Goal: Task Accomplishment & Management: Use online tool/utility

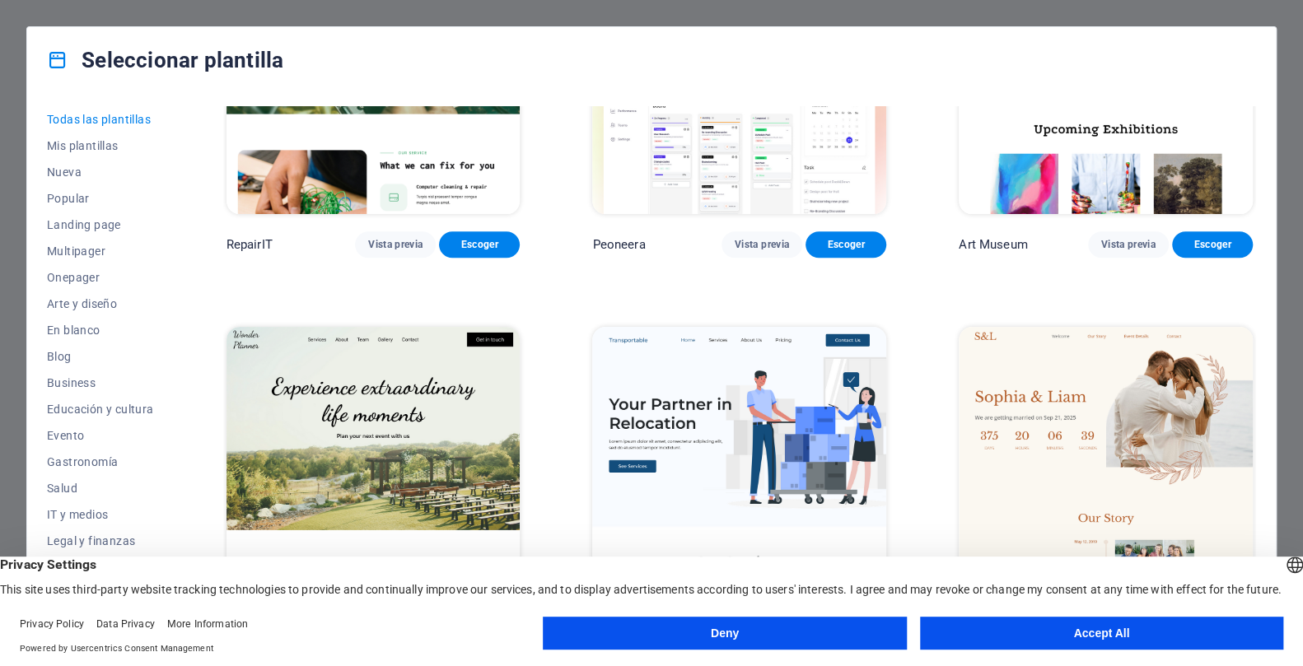
scroll to position [598, 0]
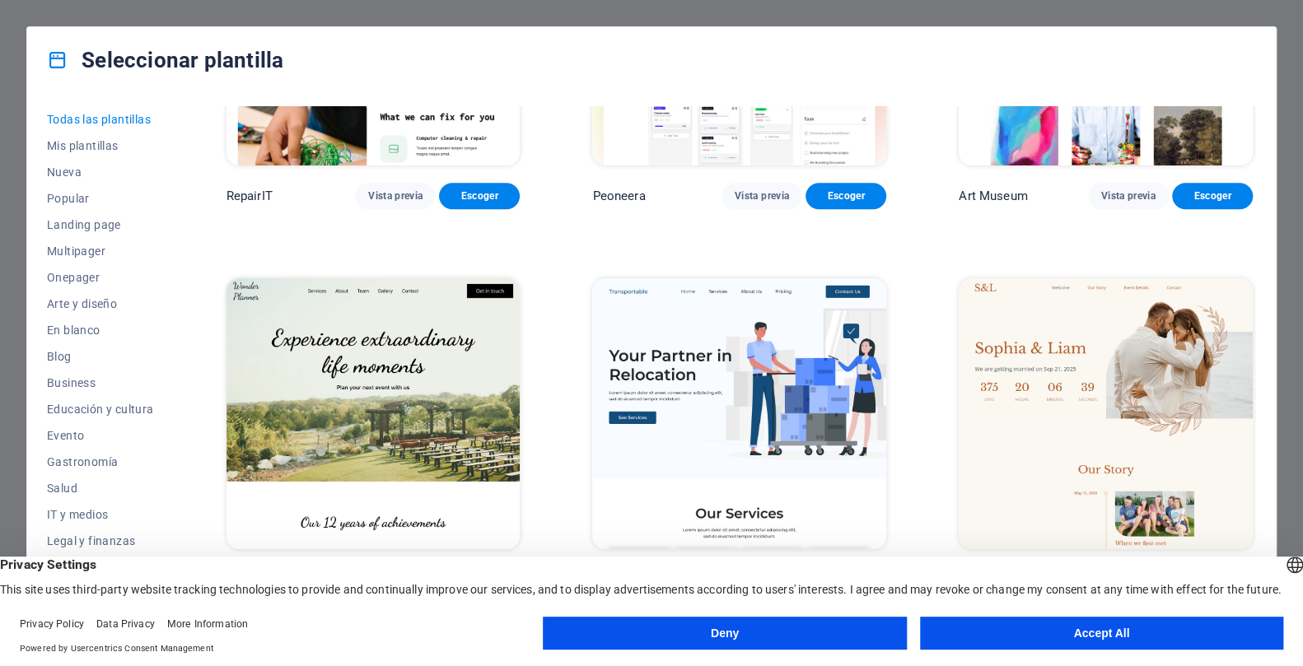
click at [1066, 637] on button "Accept All" at bounding box center [1101, 633] width 363 height 33
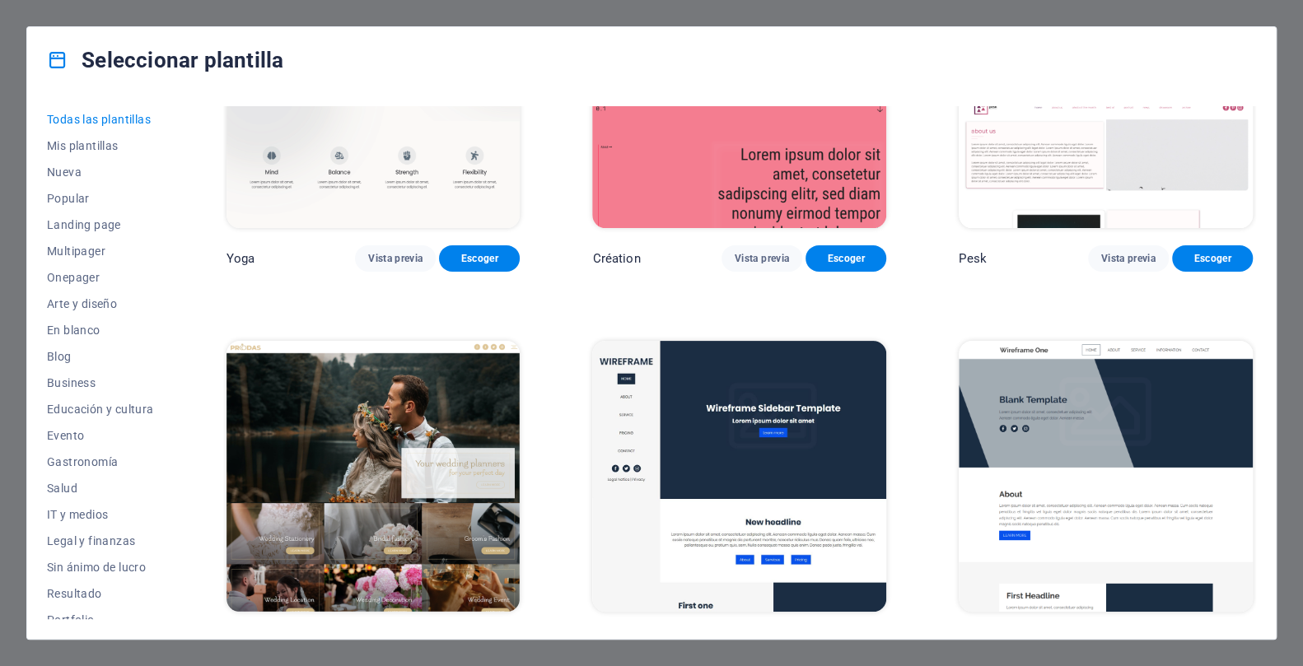
scroll to position [6362, 0]
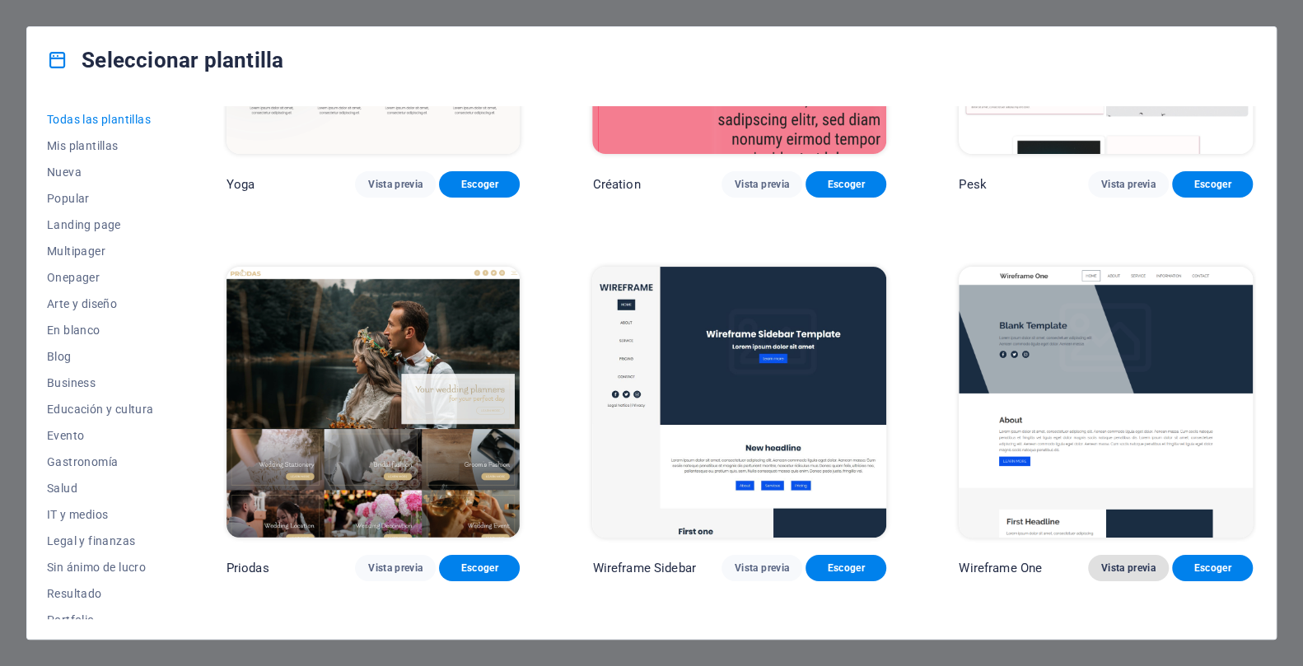
click at [1131, 562] on span "Vista previa" at bounding box center [1128, 568] width 54 height 13
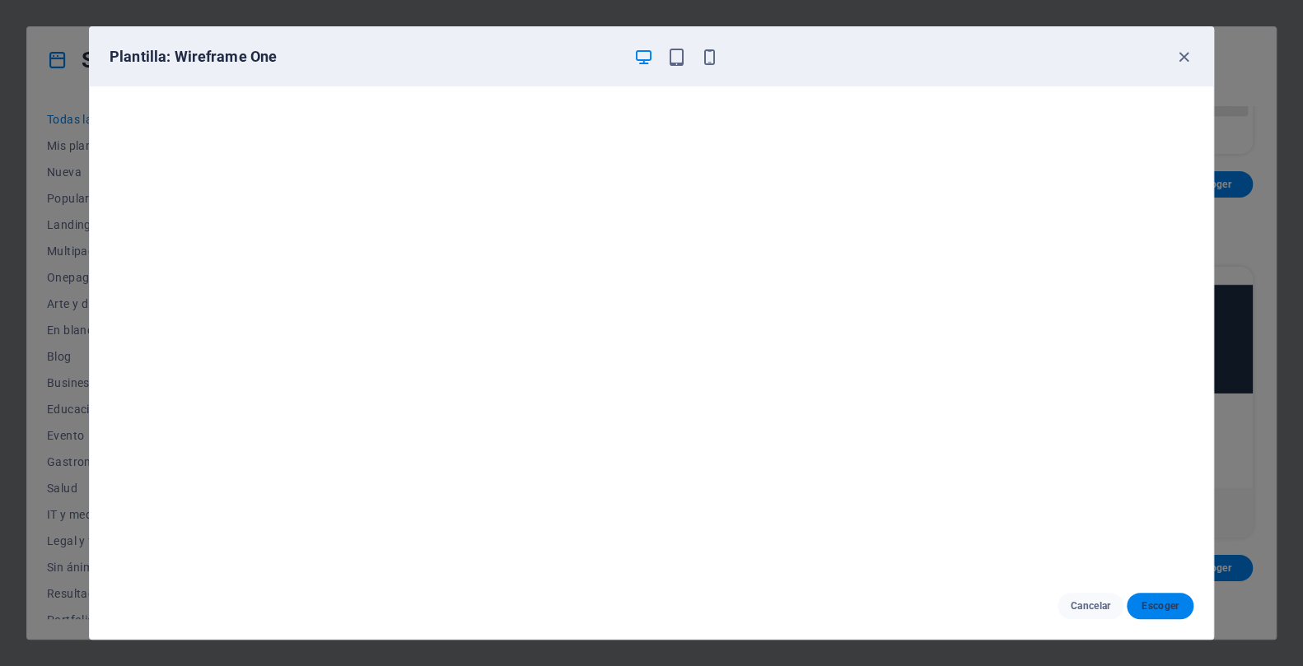
click at [1160, 604] on span "Escoger" at bounding box center [1160, 605] width 40 height 13
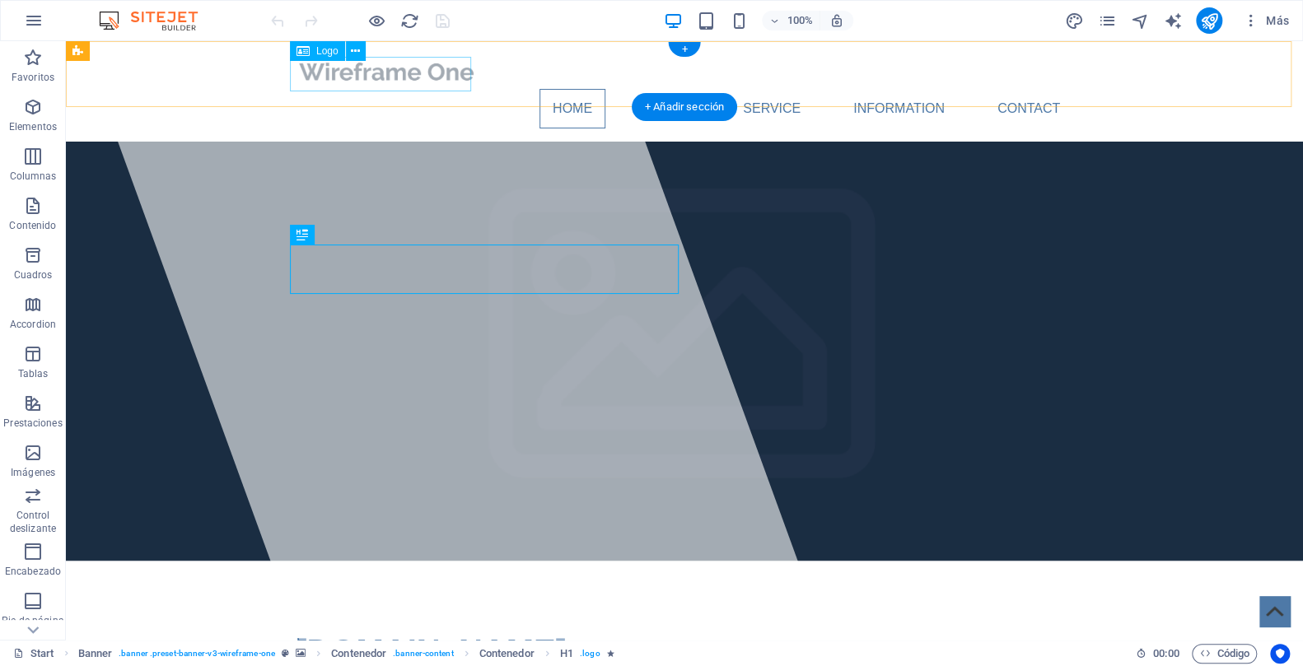
click at [348, 73] on div at bounding box center [684, 71] width 777 height 35
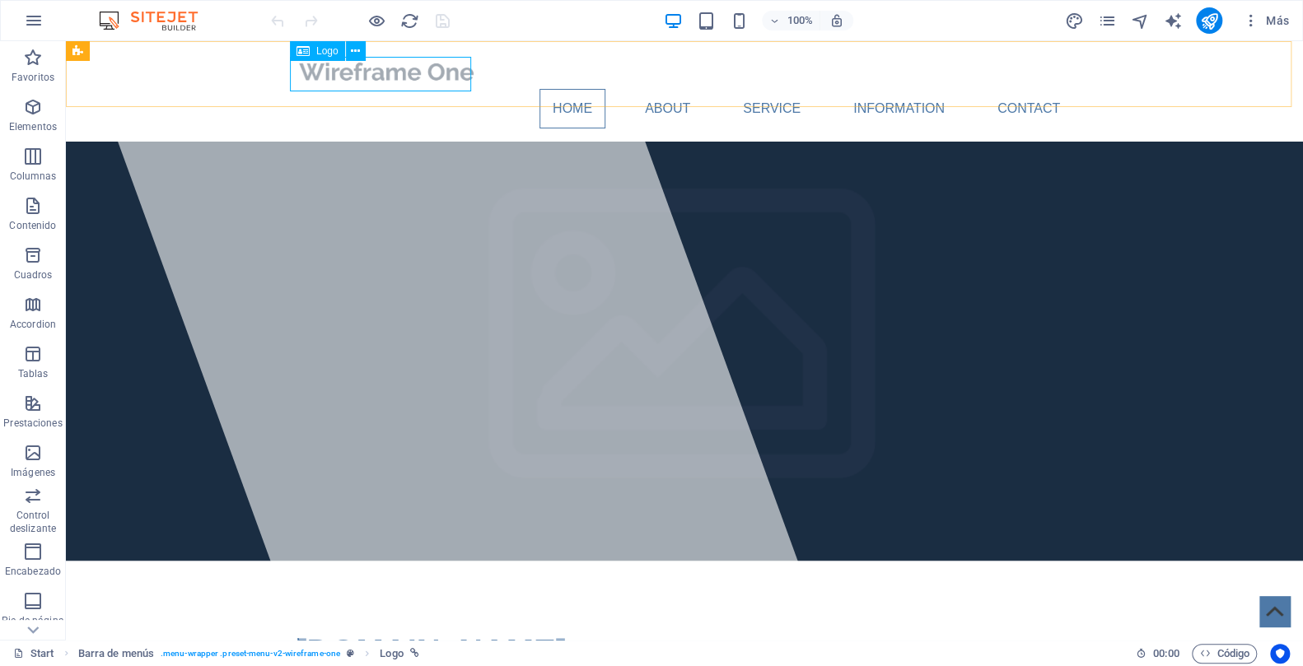
click at [330, 54] on span "Logo" at bounding box center [327, 51] width 22 height 10
click at [355, 49] on icon at bounding box center [355, 51] width 9 height 17
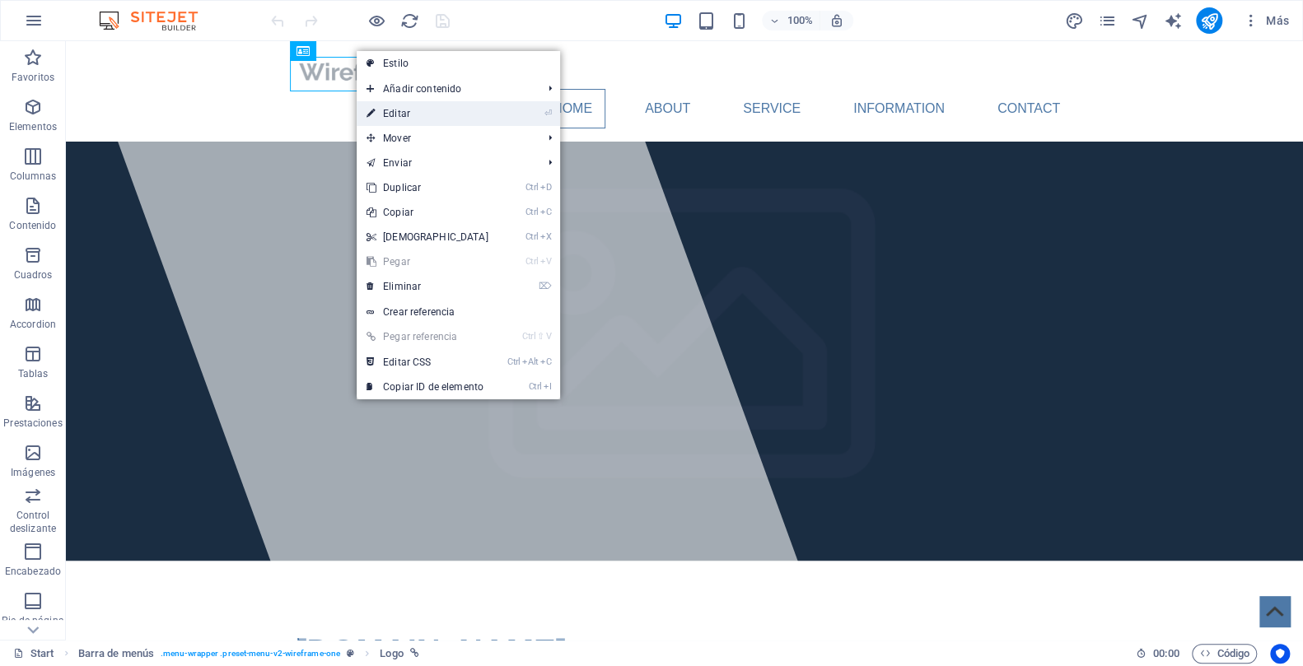
click at [405, 111] on link "⏎ Editar" at bounding box center [428, 113] width 142 height 25
select select "px"
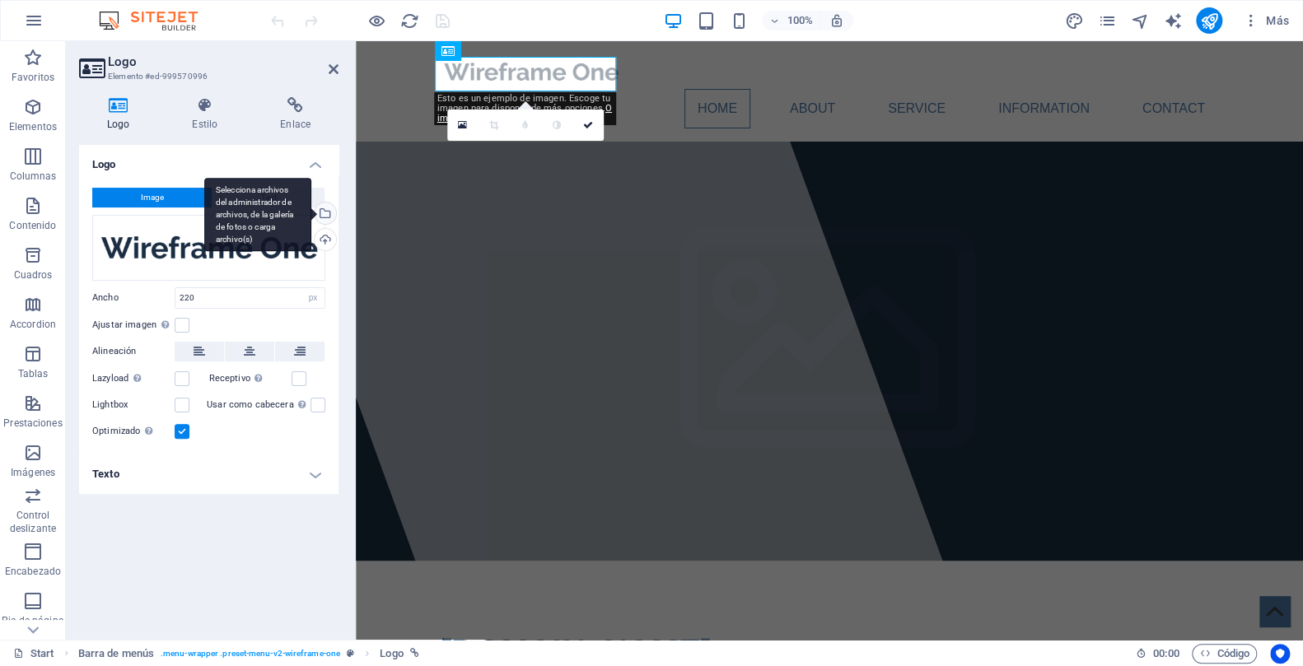
click at [325, 210] on div "Selecciona archivos del administrador de archivos, de la galería de fotos o car…" at bounding box center [323, 215] width 25 height 25
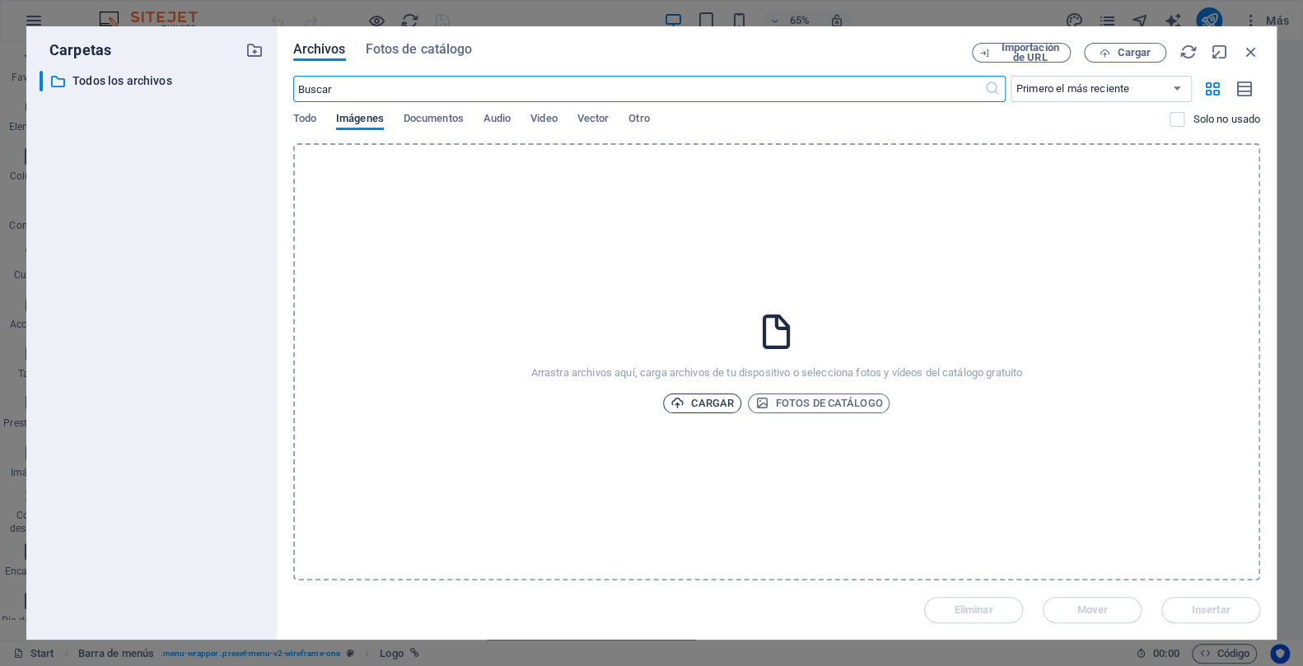
click at [705, 402] on span "Cargar" at bounding box center [701, 404] width 63 height 20
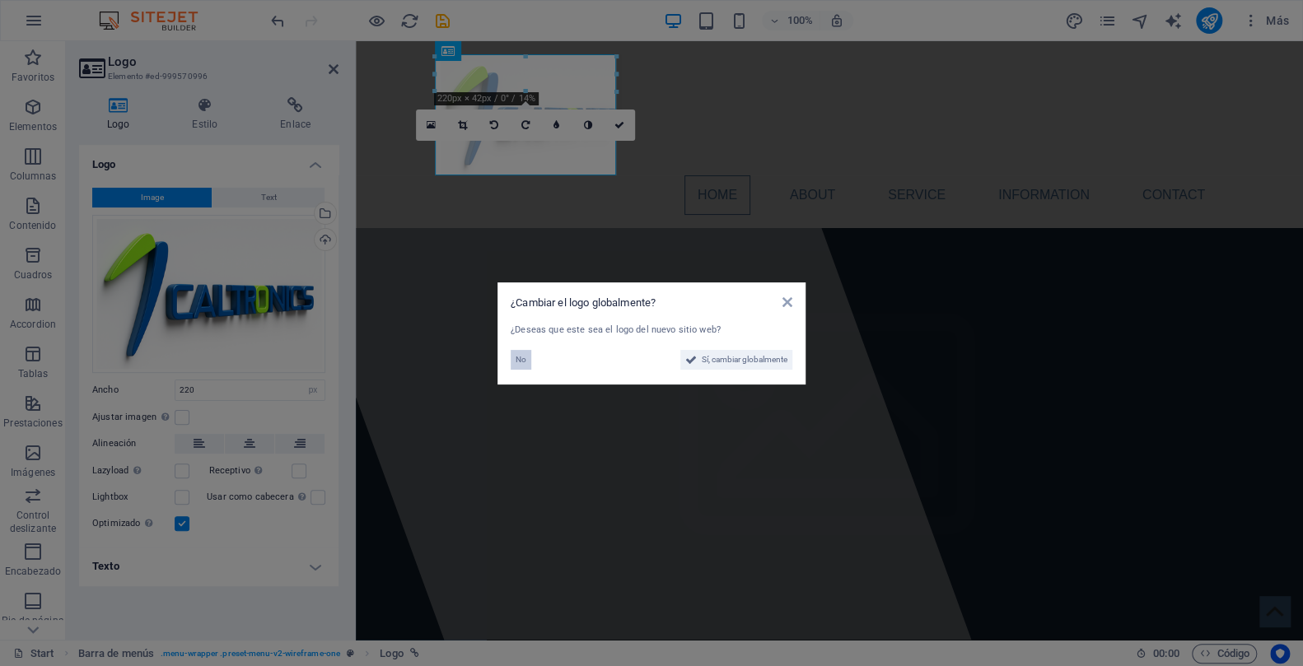
click at [524, 359] on span "No" at bounding box center [520, 360] width 11 height 20
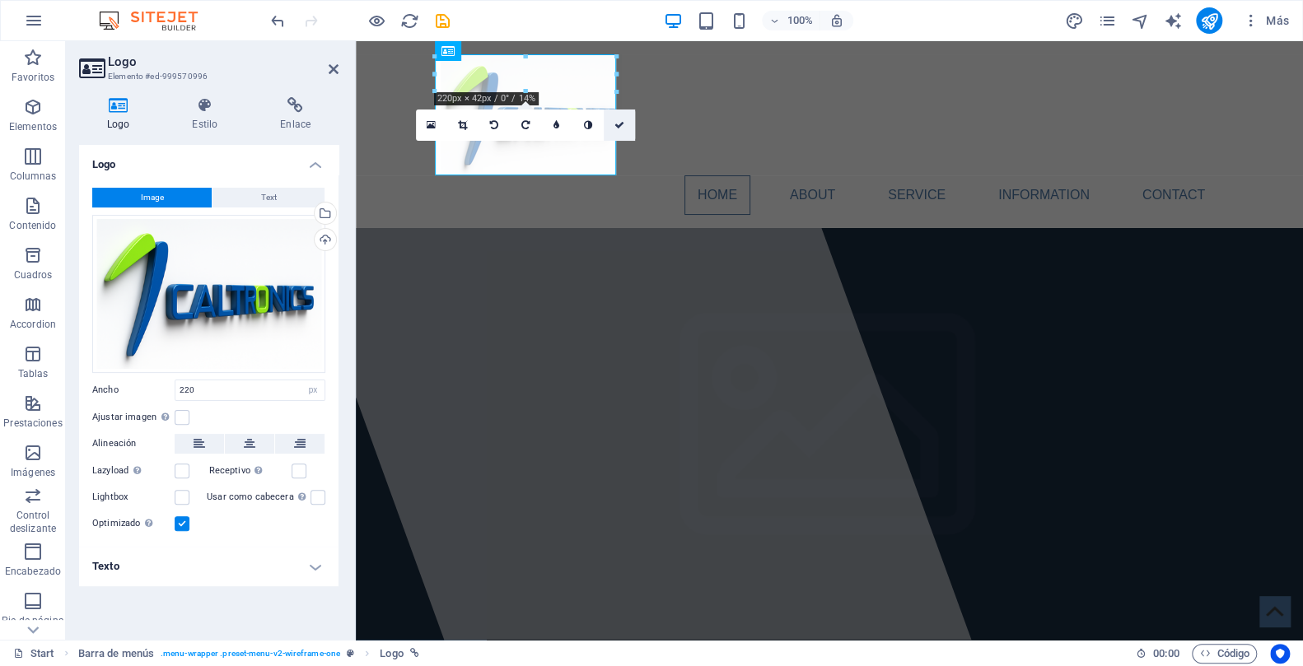
click at [621, 123] on icon at bounding box center [619, 125] width 10 height 10
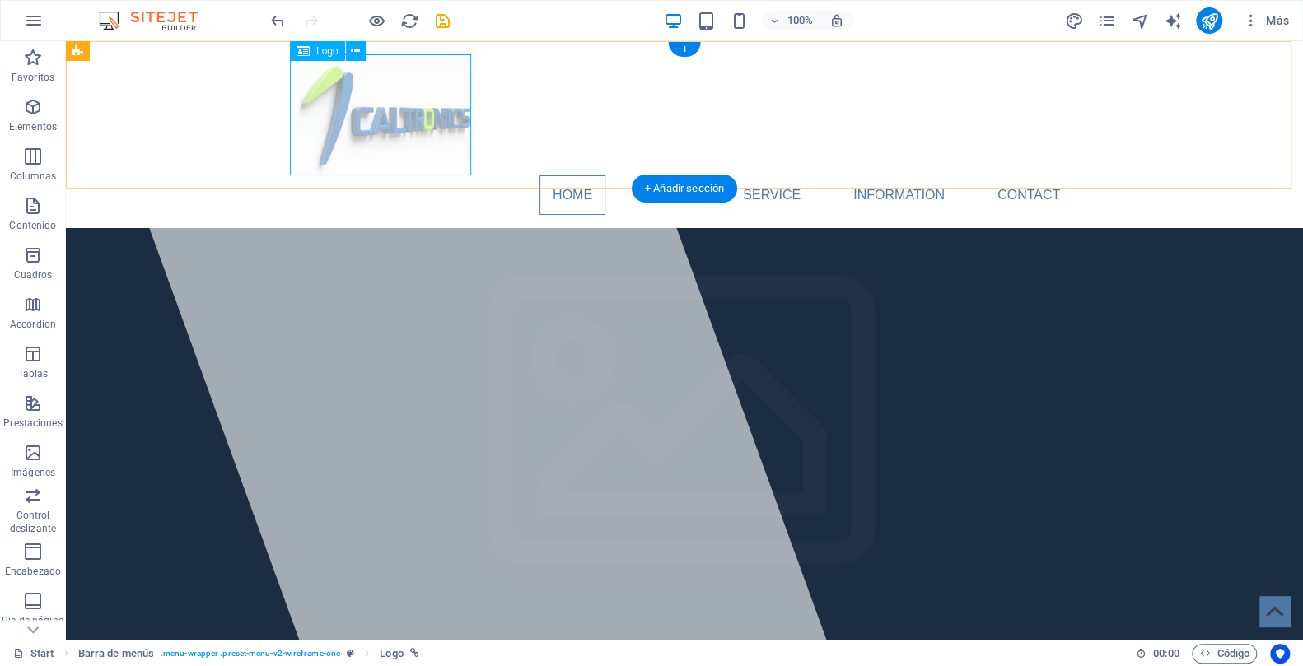
click at [402, 76] on div at bounding box center [684, 114] width 777 height 121
click at [356, 54] on icon at bounding box center [355, 51] width 9 height 17
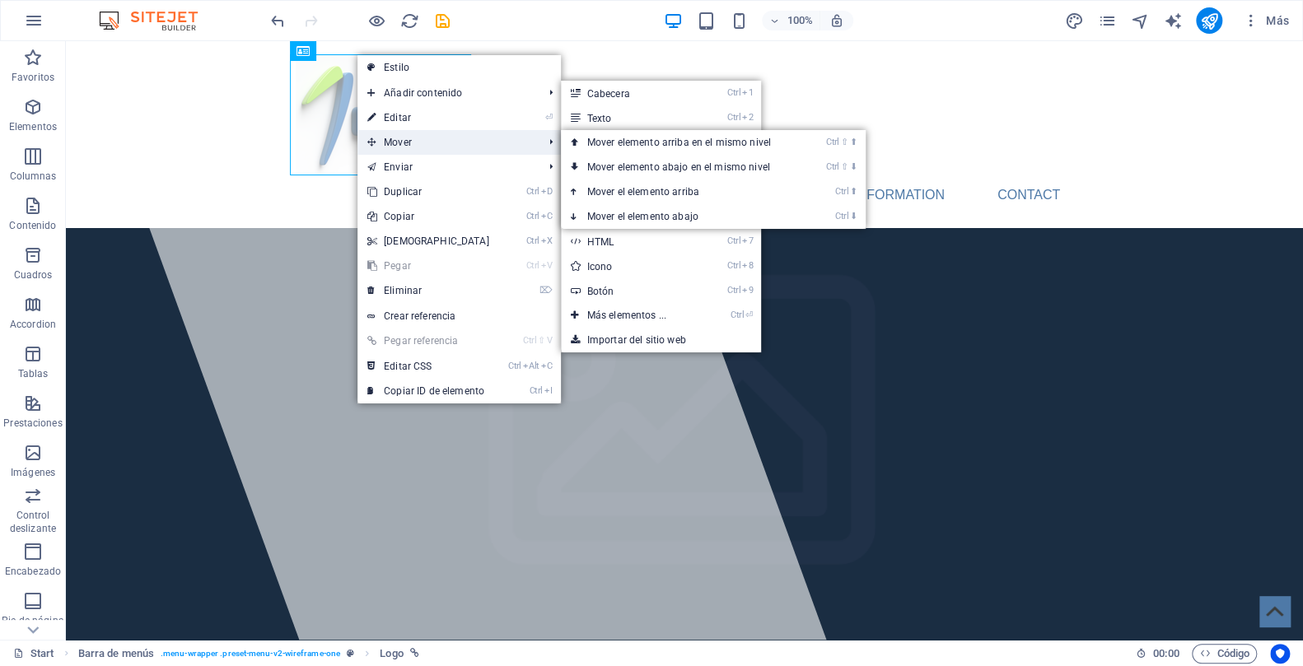
click at [403, 143] on span "Mover" at bounding box center [446, 142] width 179 height 25
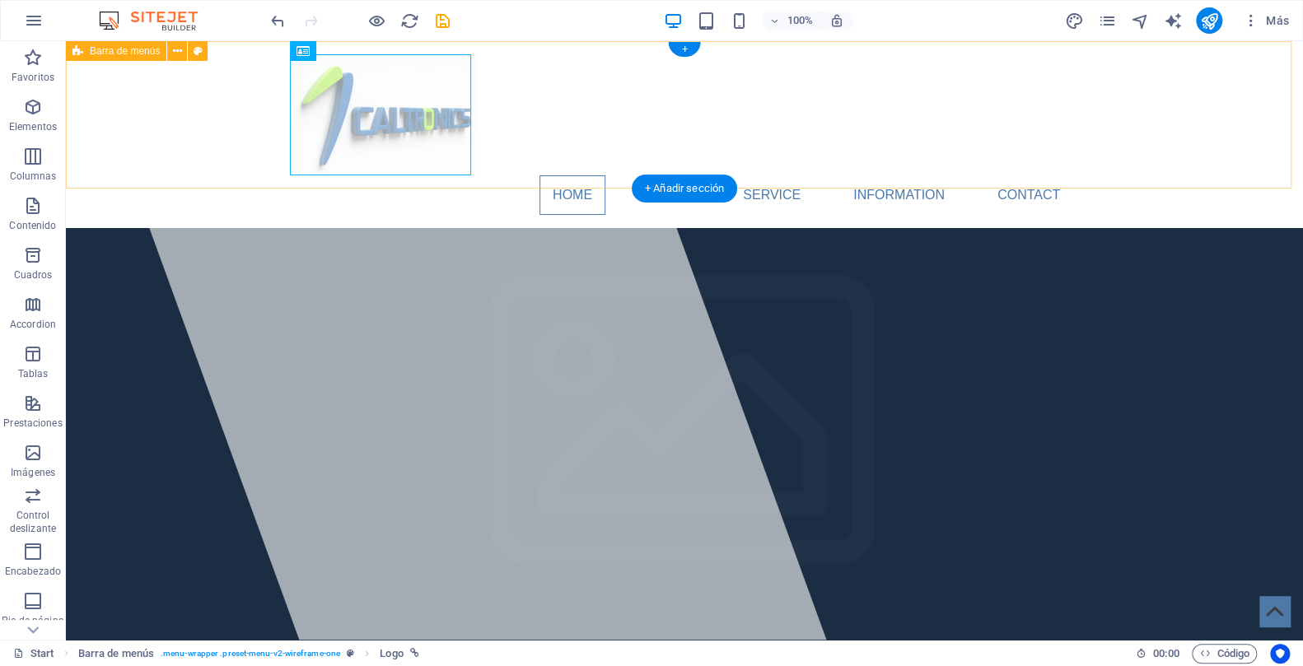
click at [222, 142] on div "Home About Service Information Contact Menu" at bounding box center [684, 134] width 1237 height 187
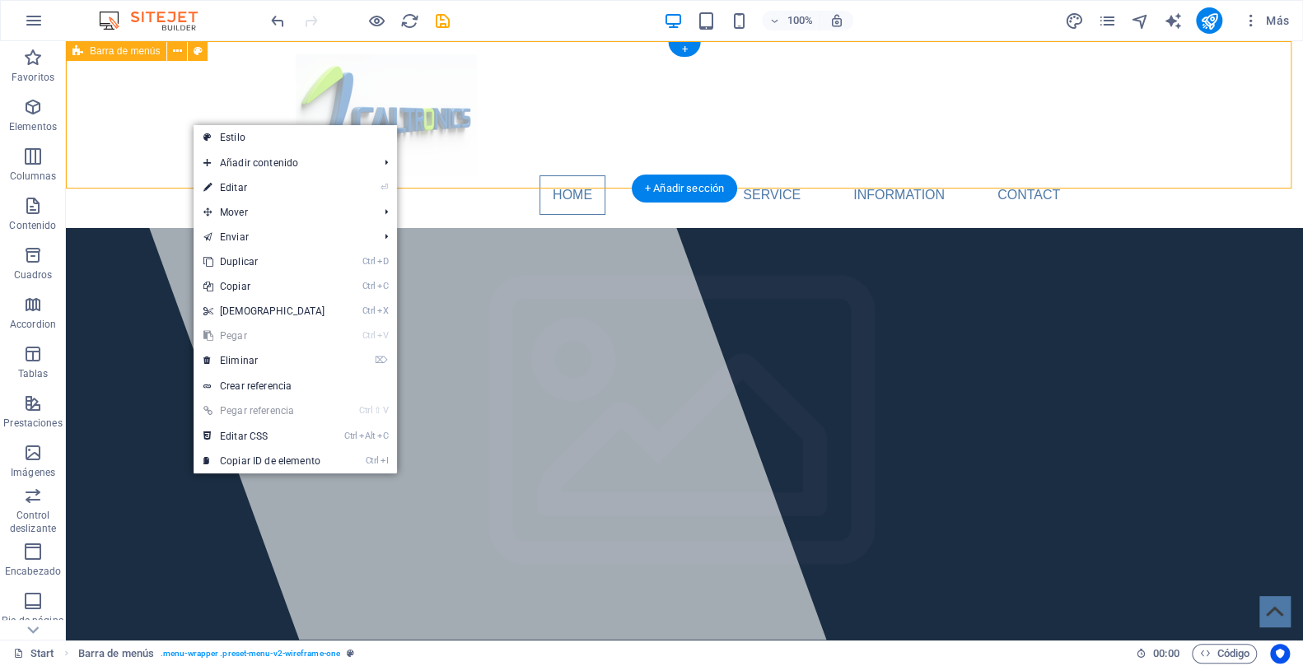
click at [153, 118] on div "Home About Service Information Contact Menu" at bounding box center [684, 134] width 1237 height 187
